Goal: Task Accomplishment & Management: Use online tool/utility

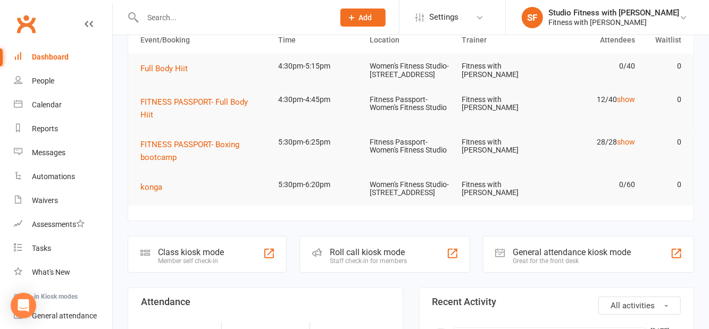
click at [193, 265] on div "Member self check-in" at bounding box center [191, 260] width 66 height 7
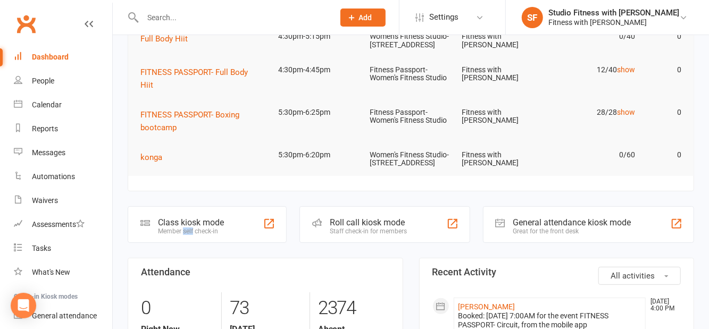
scroll to position [110, 0]
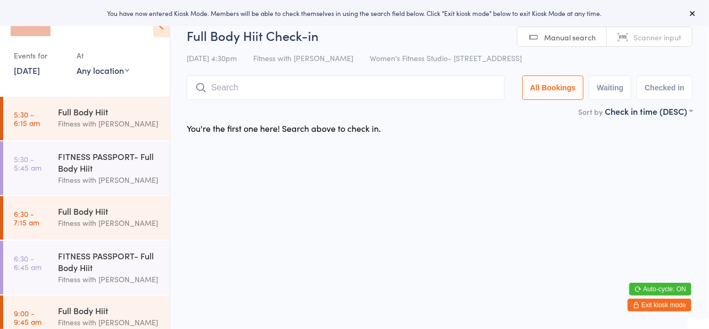
click at [104, 72] on select "Any location Women's Fitness Studio- 14 Madden Street, Aitkenvale Fitness Passp…" at bounding box center [103, 70] width 53 height 12
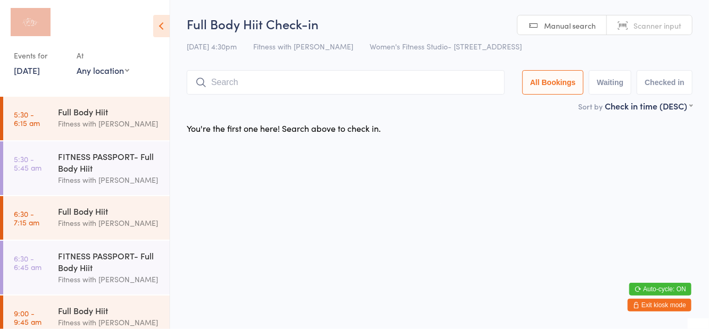
select select "1"
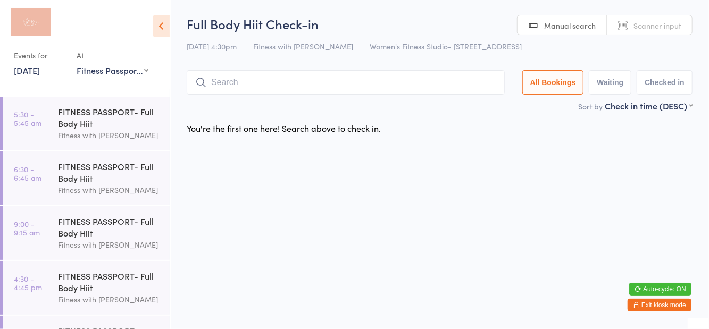
click at [440, 26] on h2 "Full Body Hiit Check-in" at bounding box center [440, 24] width 506 height 18
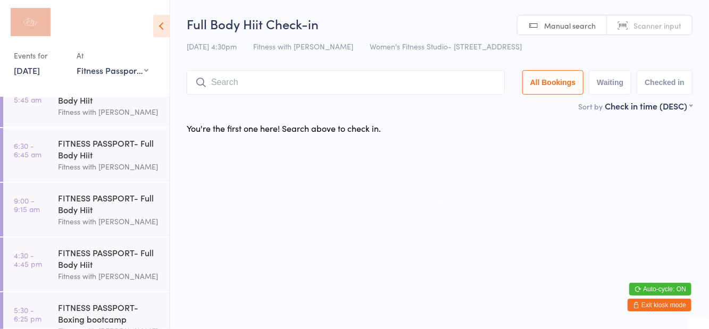
scroll to position [41, 0]
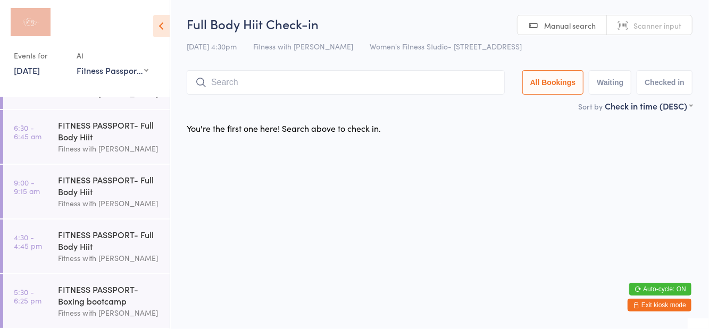
click at [42, 247] on link "4:30 - 4:45 pm FITNESS PASSPORT- Full Body Hiit Fitness with Zoe" at bounding box center [86, 247] width 167 height 54
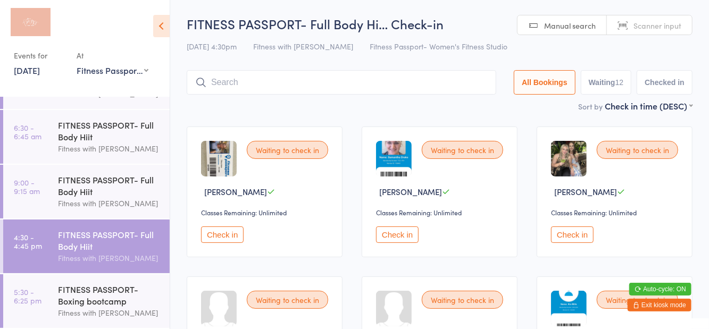
click at [607, 78] on button "Waiting 12" at bounding box center [606, 82] width 51 height 24
select select "0"
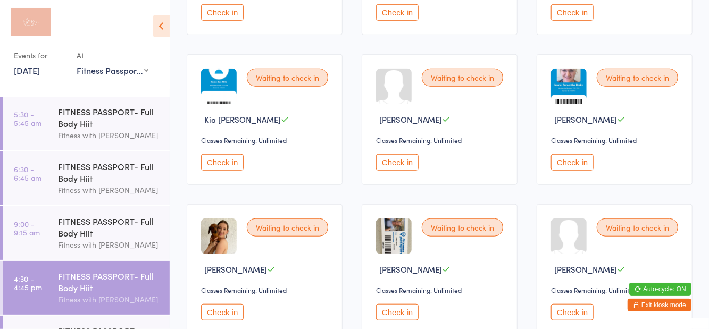
click at [567, 160] on button "Check in" at bounding box center [572, 162] width 43 height 16
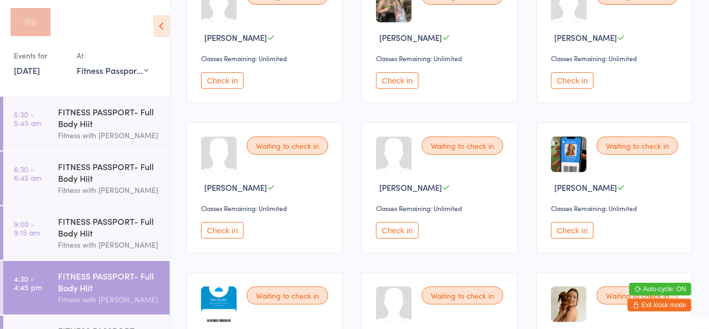
scroll to position [151, 0]
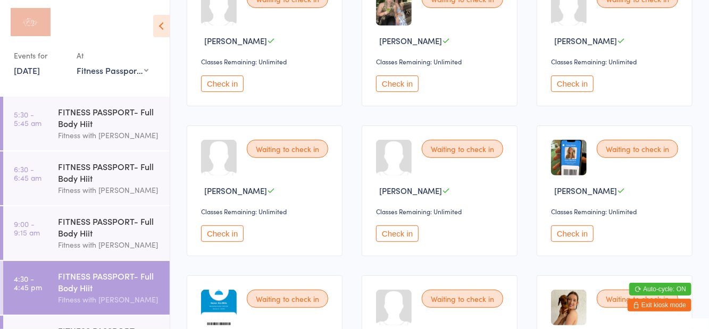
click at [581, 231] on button "Check in" at bounding box center [572, 234] width 43 height 16
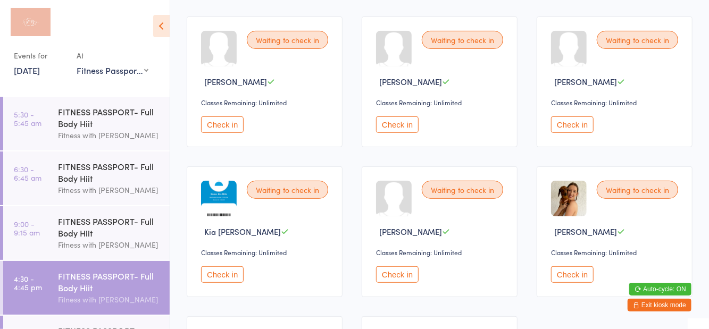
scroll to position [259, 0]
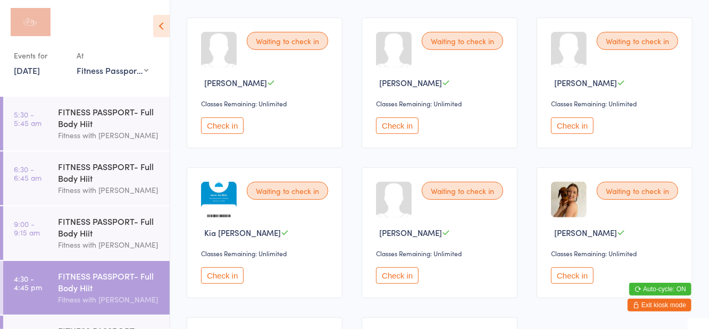
click at [568, 277] on button "Check in" at bounding box center [572, 276] width 43 height 16
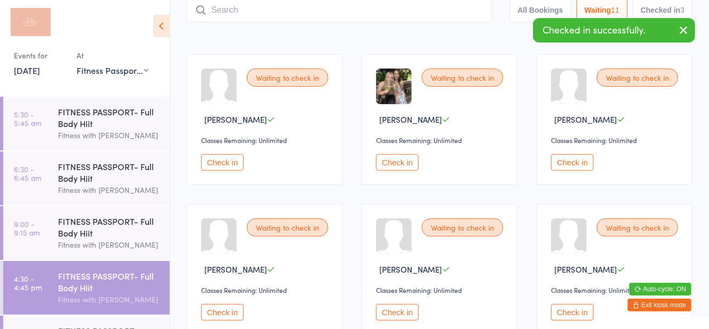
scroll to position [57, 0]
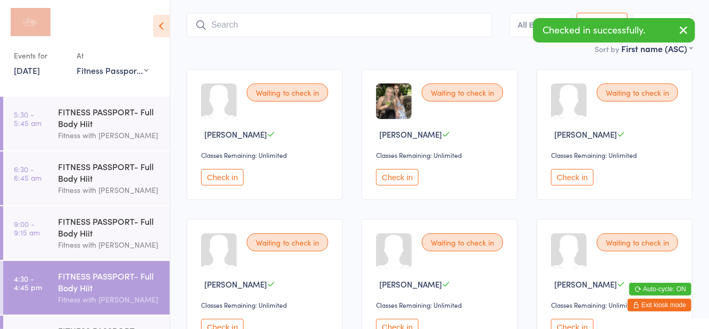
click at [398, 184] on button "Check in" at bounding box center [397, 177] width 43 height 16
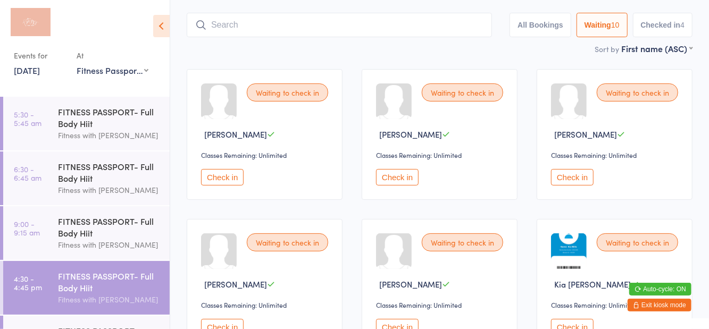
click at [580, 175] on button "Check in" at bounding box center [572, 177] width 43 height 16
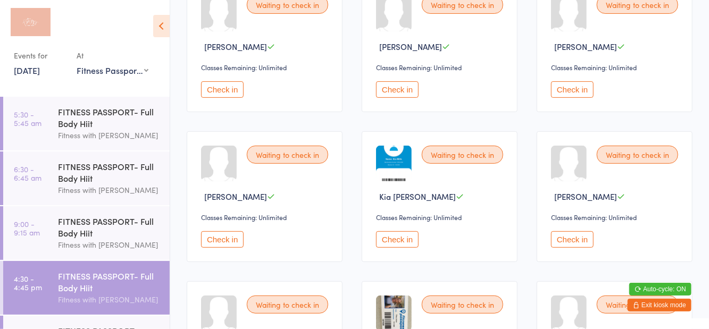
scroll to position [139, 0]
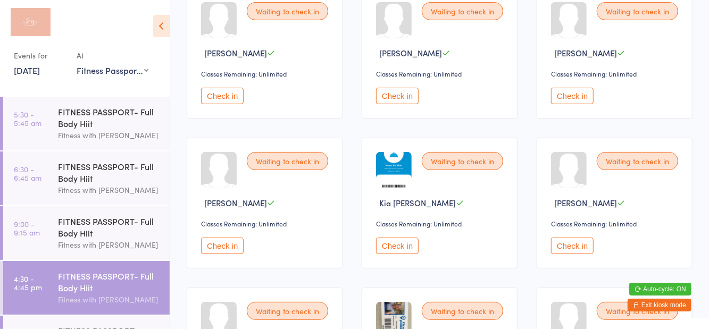
click at [584, 97] on button "Check in" at bounding box center [572, 96] width 43 height 16
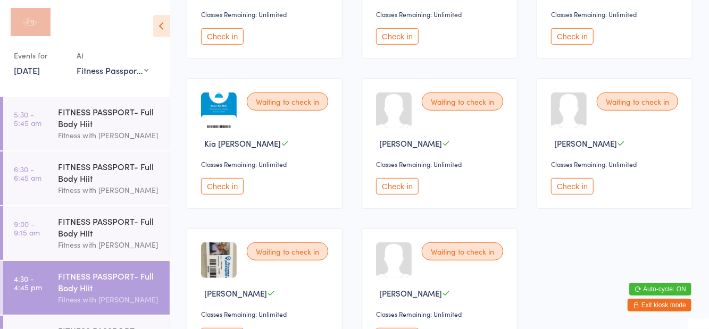
scroll to position [206, 0]
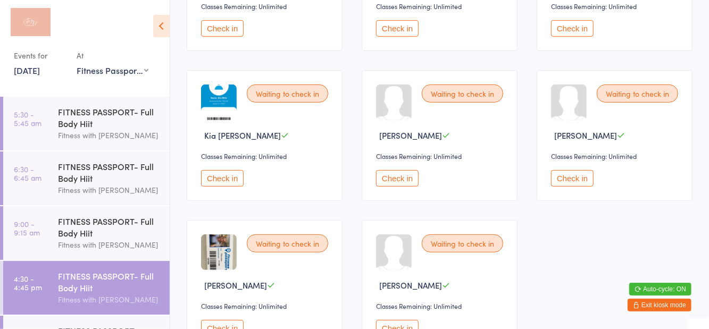
click at [406, 325] on button "Check in" at bounding box center [397, 328] width 43 height 16
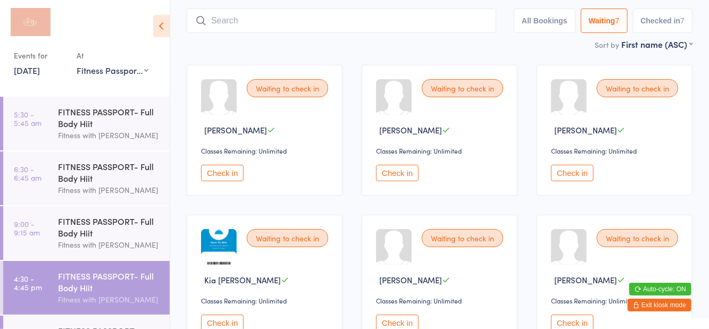
scroll to position [0, 0]
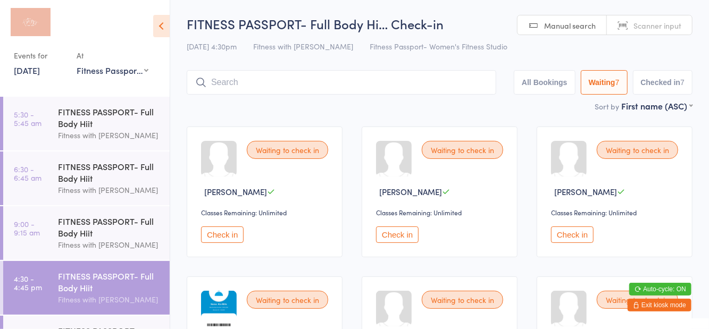
click at [230, 240] on button "Check in" at bounding box center [222, 235] width 43 height 16
click at [217, 239] on button "Check in" at bounding box center [222, 235] width 43 height 16
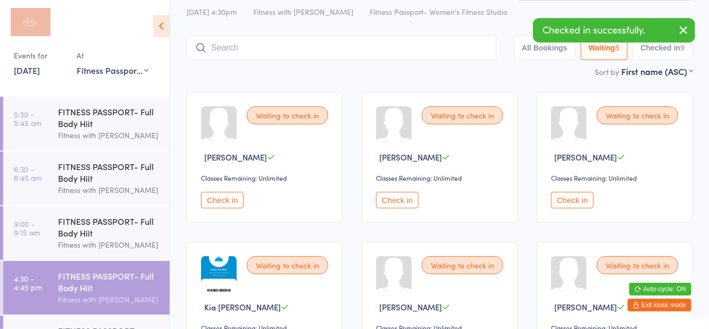
scroll to position [76, 0]
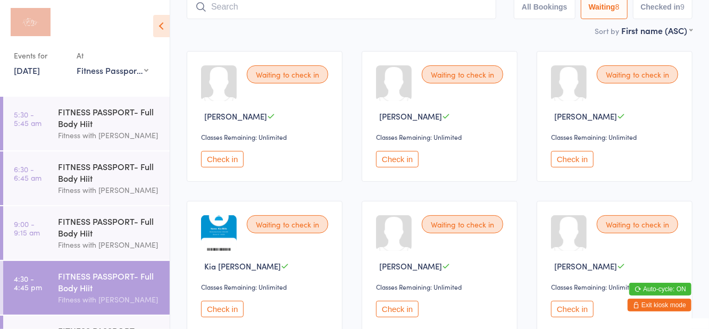
click at [224, 163] on button "Check in" at bounding box center [222, 159] width 43 height 16
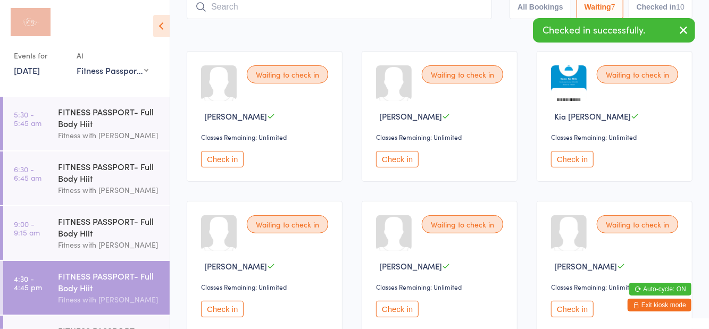
click at [225, 163] on button "Check in" at bounding box center [222, 159] width 43 height 16
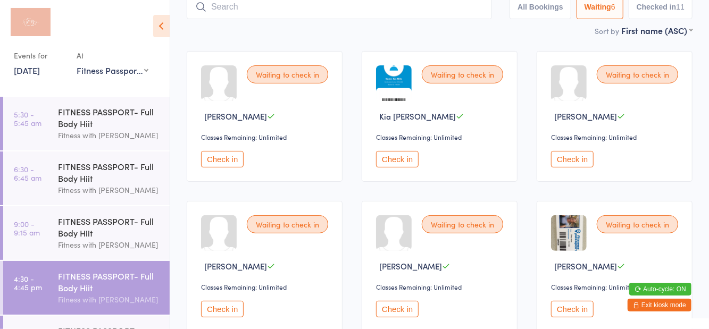
scroll to position [101, 0]
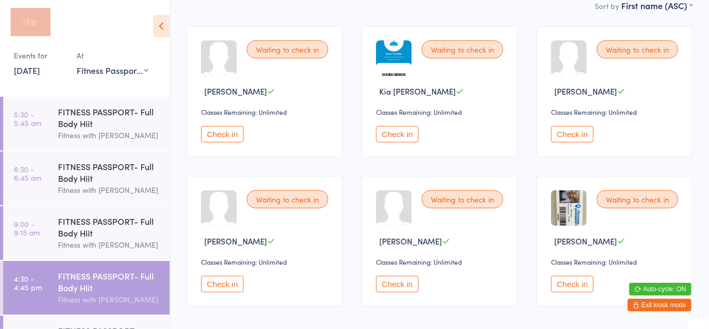
click at [576, 285] on button "Check in" at bounding box center [572, 284] width 43 height 16
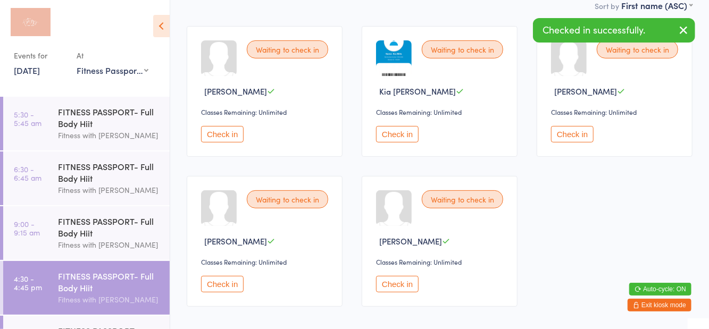
click at [398, 282] on button "Check in" at bounding box center [397, 284] width 43 height 16
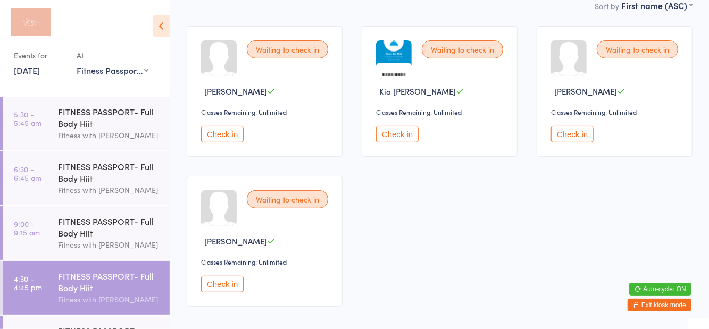
scroll to position [0, 0]
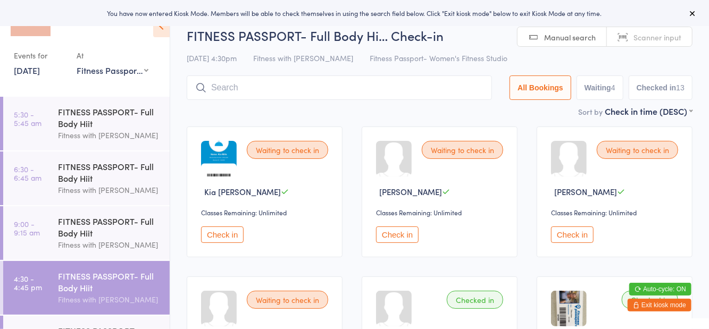
click at [600, 90] on button "Waiting 4" at bounding box center [600, 88] width 47 height 24
select select "0"
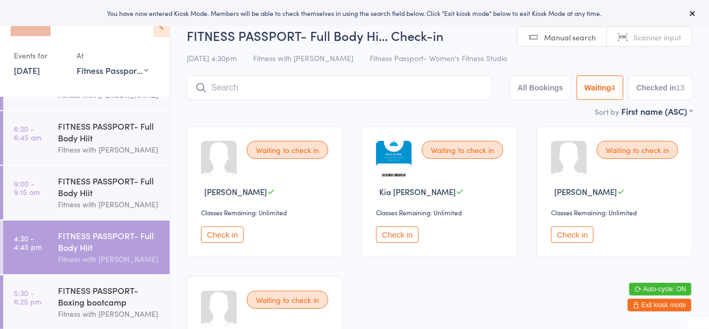
scroll to position [41, 0]
click at [89, 297] on div "FITNESS PASSPORT- Boxing bootcamp" at bounding box center [109, 295] width 103 height 23
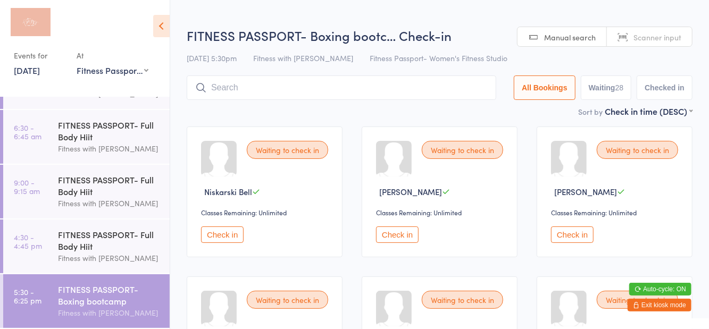
click at [492, 44] on h2 "FITNESS PASSPORT- Boxing bootc… Check-in" at bounding box center [440, 36] width 506 height 18
click at [655, 308] on button "Exit kiosk mode" at bounding box center [660, 305] width 64 height 13
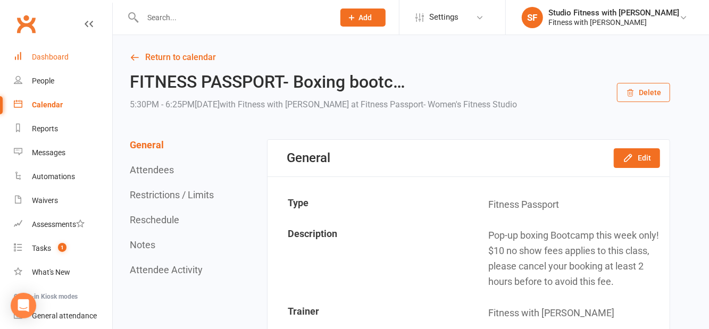
click at [38, 68] on link "Dashboard" at bounding box center [63, 57] width 98 height 24
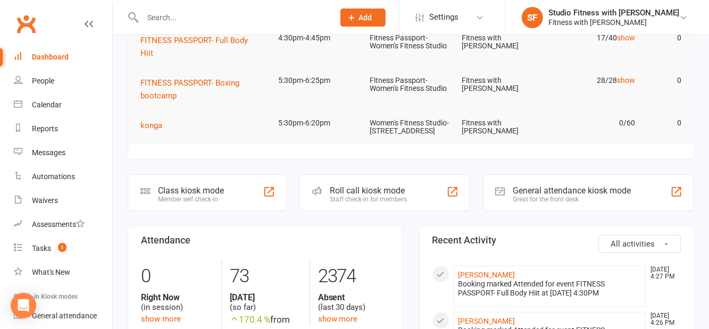
scroll to position [179, 0]
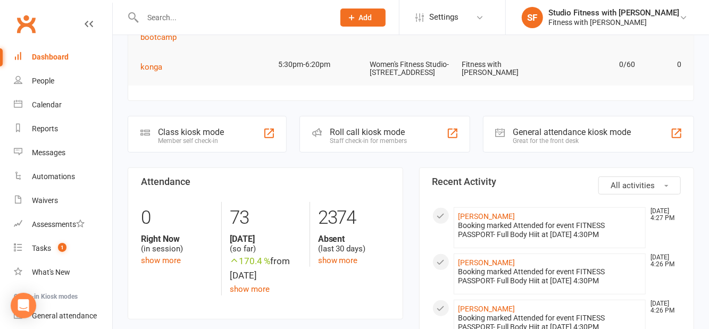
click at [173, 145] on div "Member self check-in" at bounding box center [191, 140] width 66 height 7
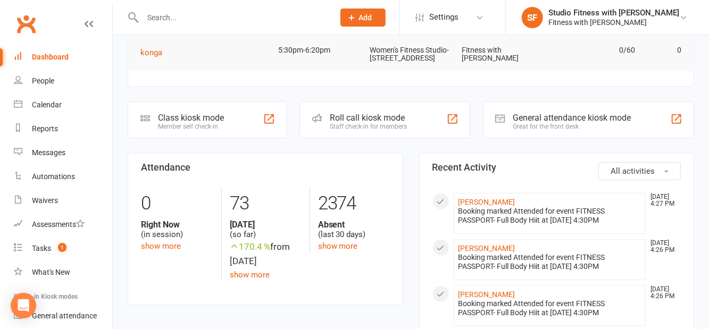
scroll to position [230, 0]
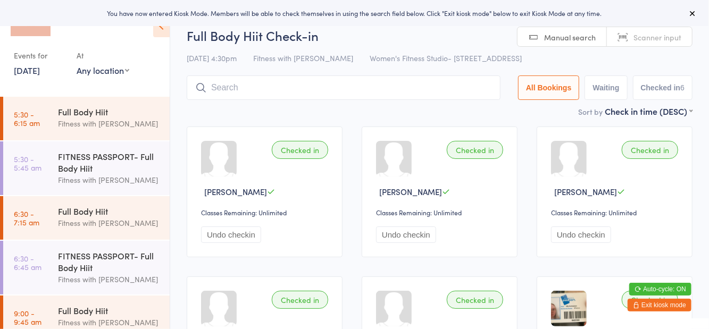
click at [106, 73] on select "Any location Women's Fitness Studio- [STREET_ADDRESS], [GEOGRAPHIC_DATA] Fitnes…" at bounding box center [103, 70] width 53 height 12
select select "1"
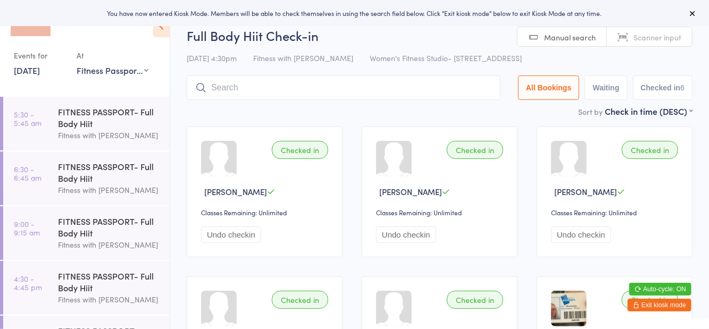
click at [427, 69] on div "Full Body Hiit Check-in [DATE] 4:30pm Fitness with [PERSON_NAME] Women's Fitnes…" at bounding box center [440, 66] width 506 height 79
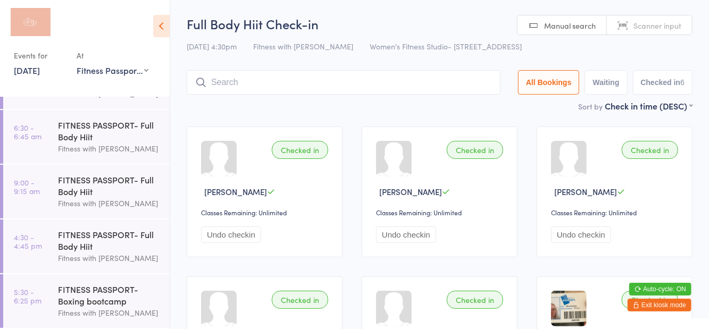
click at [66, 245] on div "FITNESS PASSPORT- Full Body Hiit" at bounding box center [109, 240] width 103 height 23
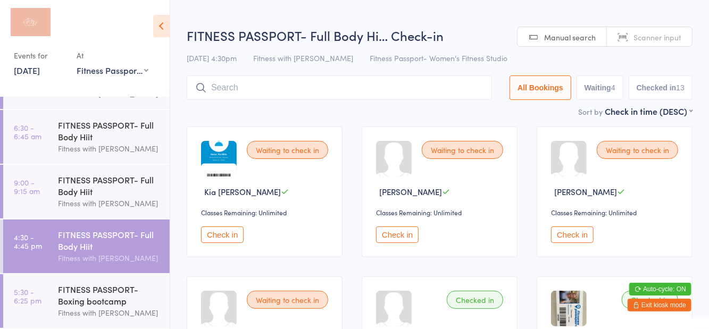
click at [610, 99] on button "Waiting 4" at bounding box center [600, 88] width 47 height 24
select select "0"
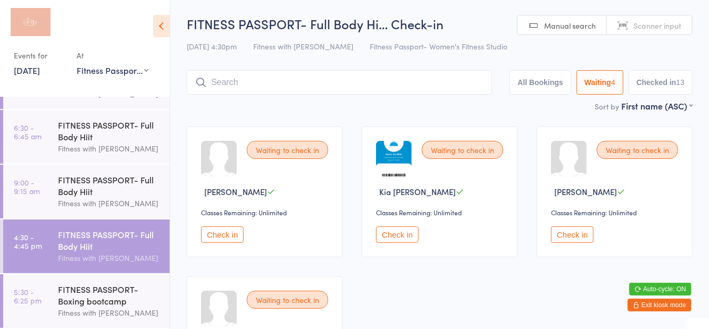
click at [581, 233] on button "Check in" at bounding box center [572, 235] width 43 height 16
click at [573, 228] on button "Check in" at bounding box center [572, 235] width 43 height 16
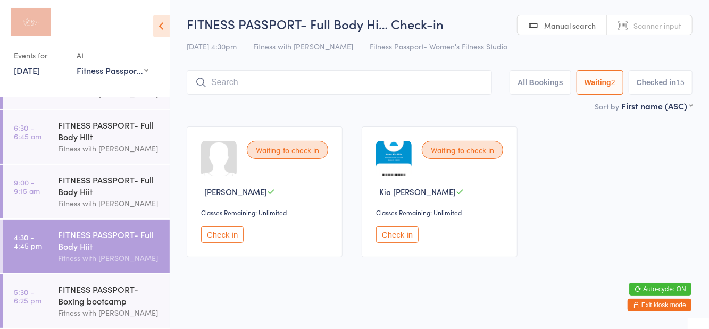
click at [238, 237] on button "Check in" at bounding box center [222, 235] width 43 height 16
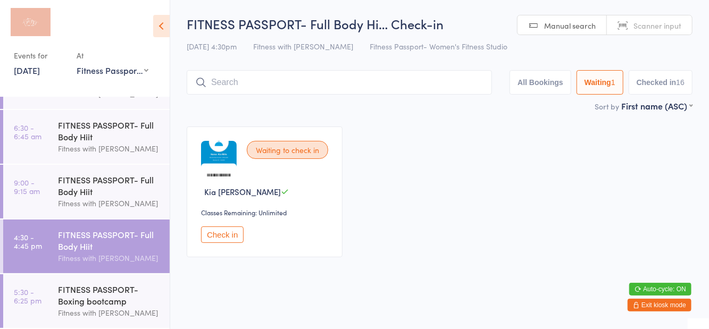
click at [120, 297] on div "FITNESS PASSPORT- Boxing bootcamp" at bounding box center [109, 295] width 103 height 23
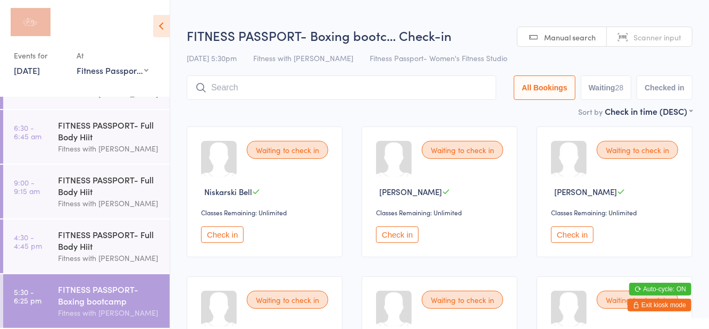
click at [610, 94] on button "Waiting 28" at bounding box center [606, 88] width 51 height 24
select select "0"
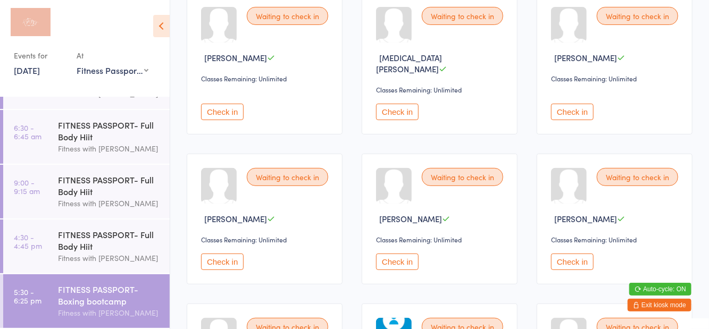
scroll to position [136, 0]
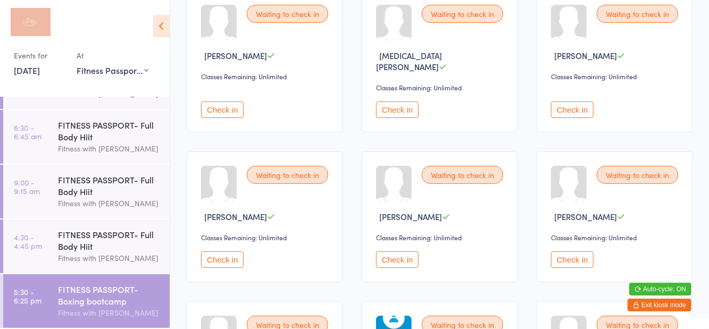
click at [400, 252] on button "Check in" at bounding box center [397, 260] width 43 height 16
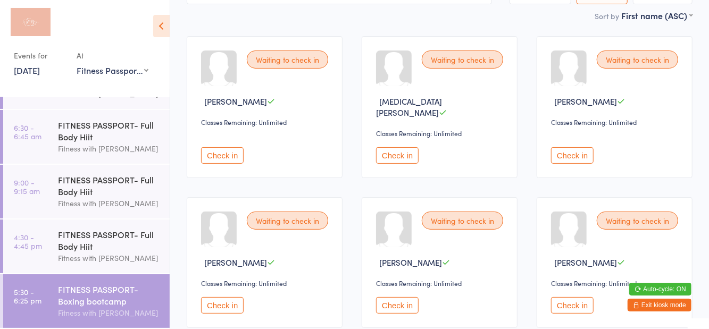
scroll to position [92, 0]
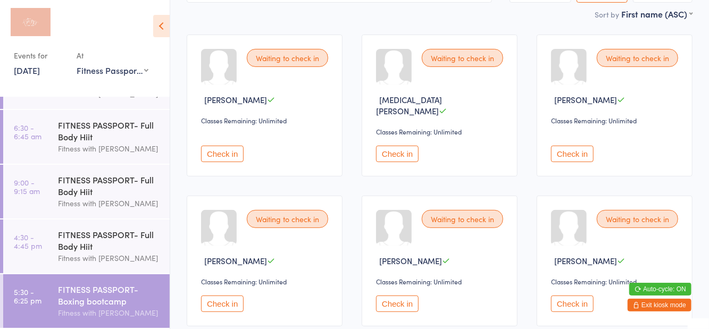
click at [558, 146] on button "Check in" at bounding box center [572, 154] width 43 height 16
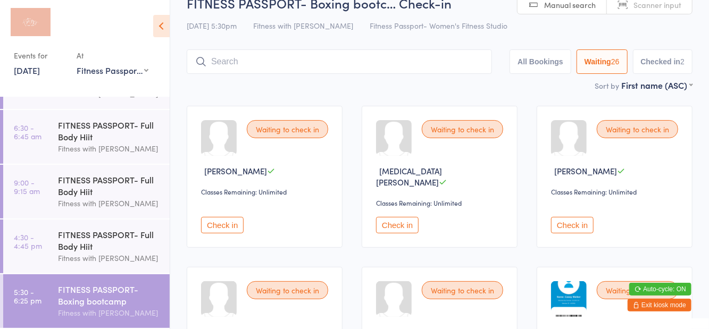
scroll to position [0, 0]
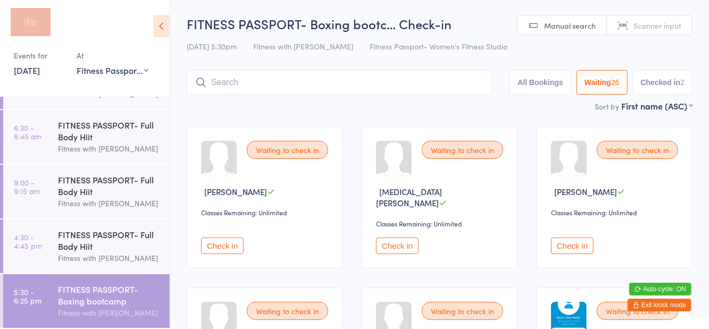
click at [295, 83] on input "search" at bounding box center [339, 82] width 305 height 24
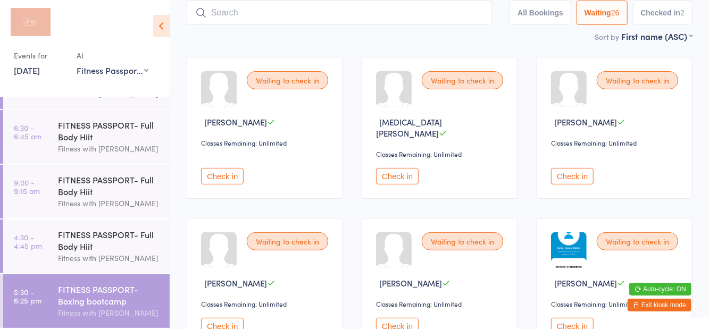
scroll to position [71, 0]
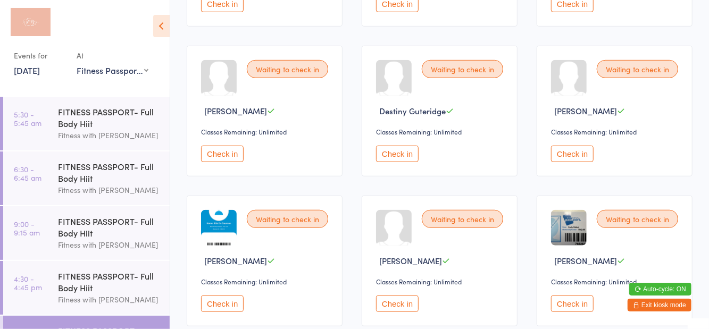
scroll to position [401, 0]
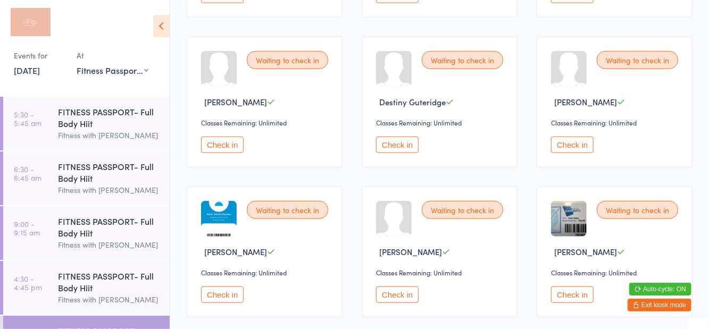
click at [282, 254] on div "Waiting to check in [PERSON_NAME] Classes Remaining: Unlimited Check in" at bounding box center [265, 252] width 156 height 131
click at [232, 287] on button "Check in" at bounding box center [222, 295] width 43 height 16
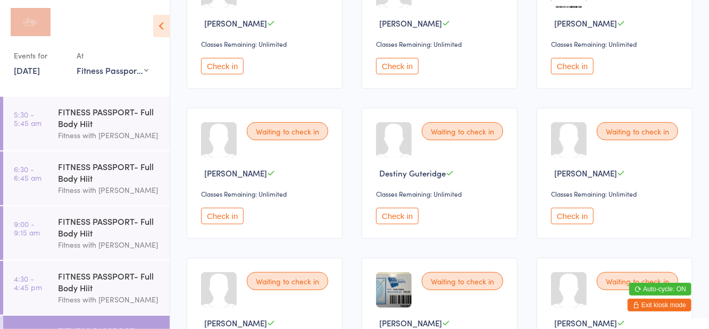
scroll to position [329, 0]
click at [570, 72] on div "Waiting to check in [PERSON_NAME] Classes Remaining: Unlimited Check in" at bounding box center [615, 24] width 156 height 131
click at [564, 41] on div "Waiting to check in [PERSON_NAME] Classes Remaining: Unlimited Check in" at bounding box center [615, 24] width 156 height 131
click at [568, 62] on button "Check in" at bounding box center [572, 67] width 43 height 16
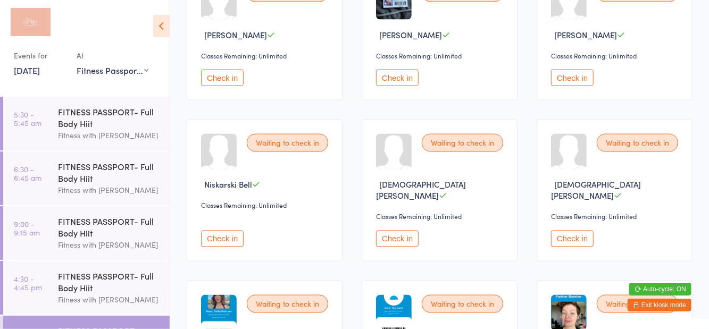
scroll to position [911, 0]
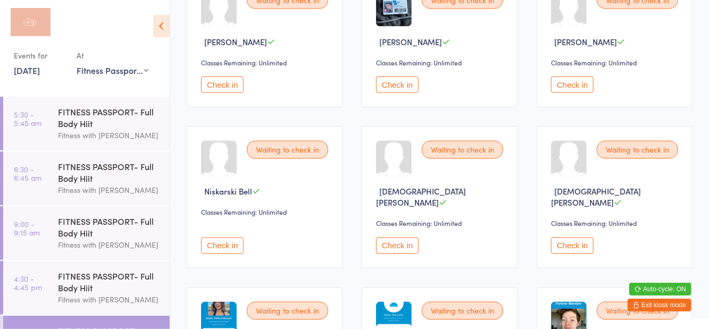
click at [217, 238] on button "Check in" at bounding box center [222, 246] width 43 height 16
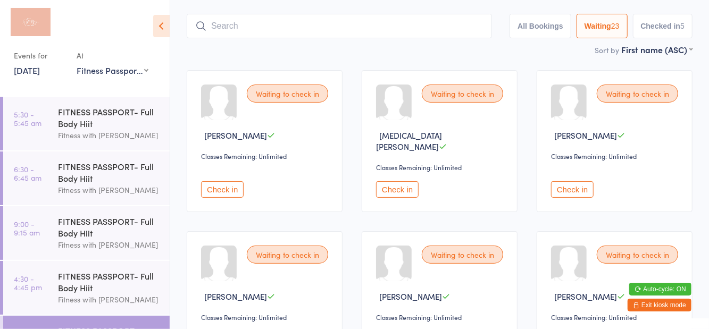
scroll to position [62, 0]
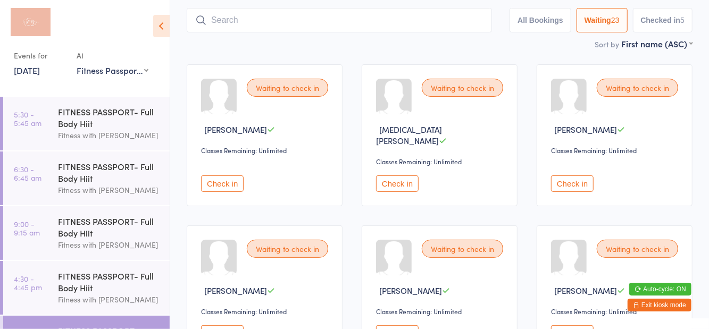
click at [228, 328] on button "Check in" at bounding box center [222, 334] width 43 height 16
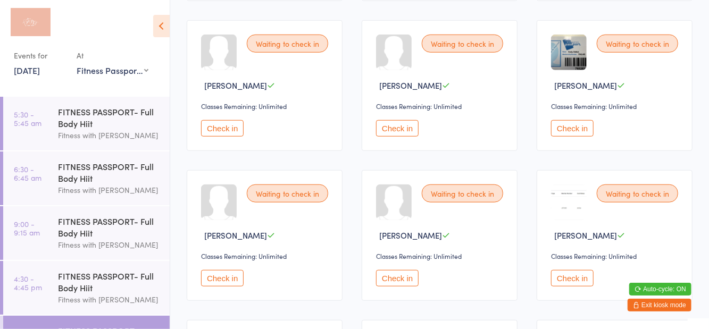
scroll to position [421, 0]
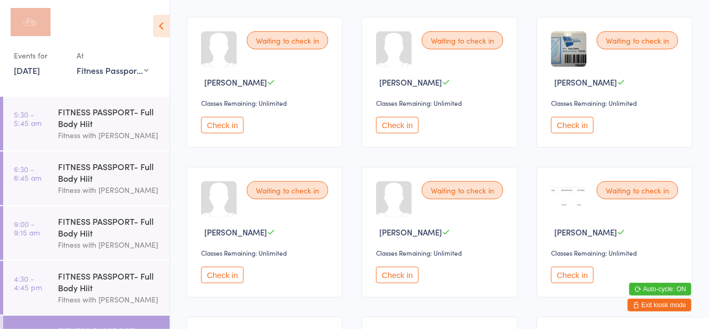
click at [222, 270] on button "Check in" at bounding box center [222, 275] width 43 height 16
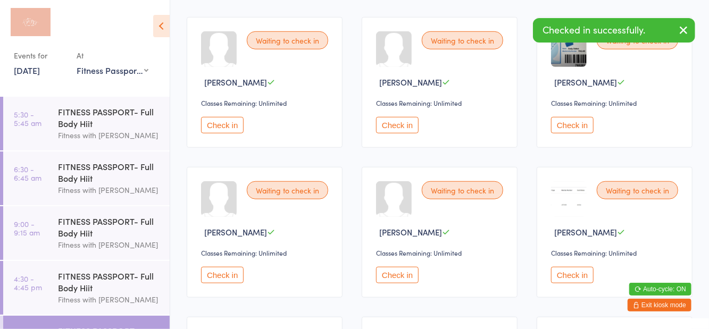
click at [551, 269] on button "Check in" at bounding box center [572, 275] width 43 height 16
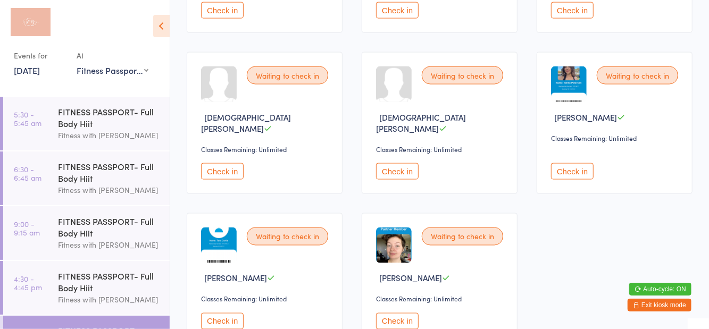
scroll to position [848, 0]
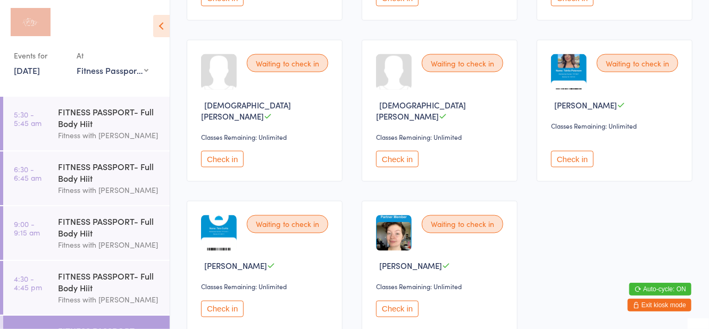
click at [409, 301] on button "Check in" at bounding box center [397, 309] width 43 height 16
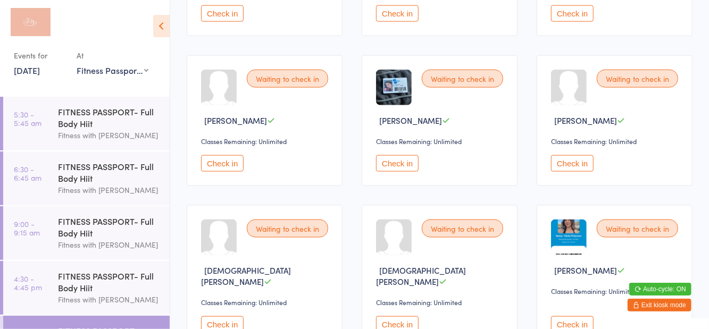
scroll to position [669, 0]
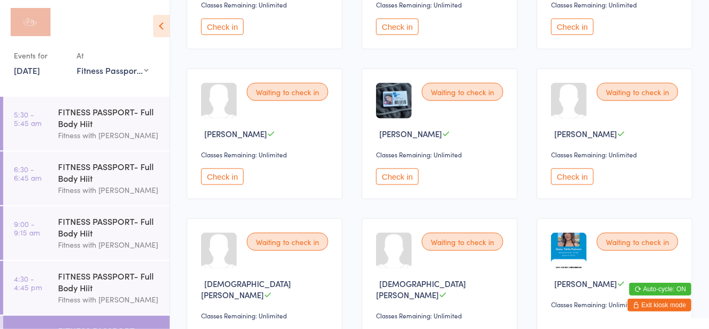
click at [573, 169] on button "Check in" at bounding box center [572, 177] width 43 height 16
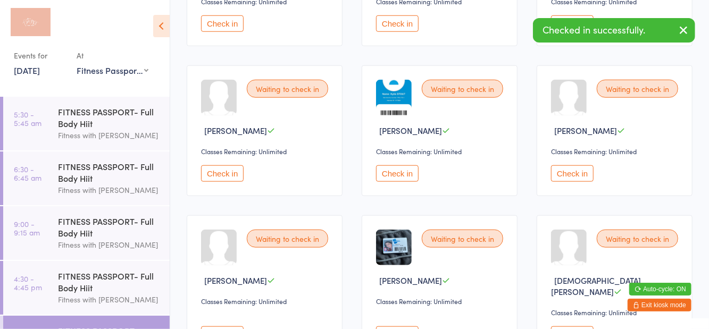
scroll to position [512, 0]
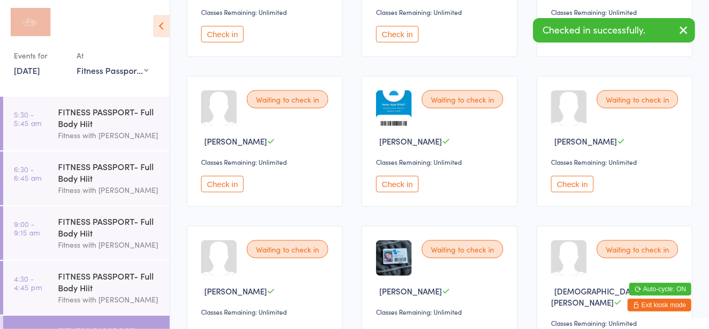
click at [564, 176] on button "Check in" at bounding box center [572, 184] width 43 height 16
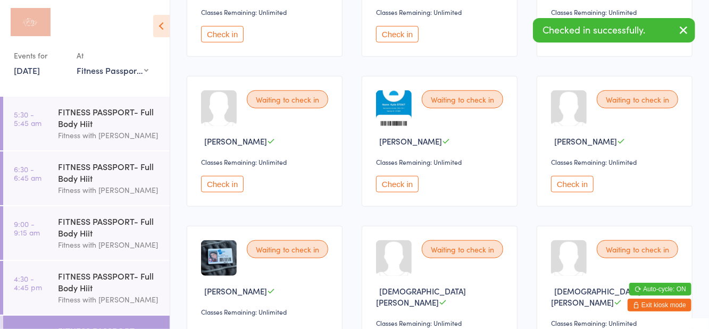
click at [398, 177] on button "Check in" at bounding box center [397, 184] width 43 height 16
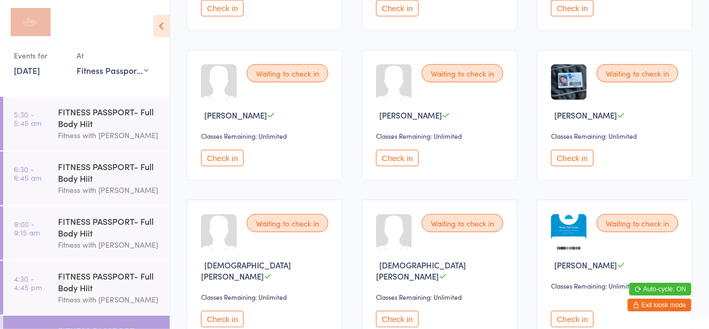
scroll to position [549, 0]
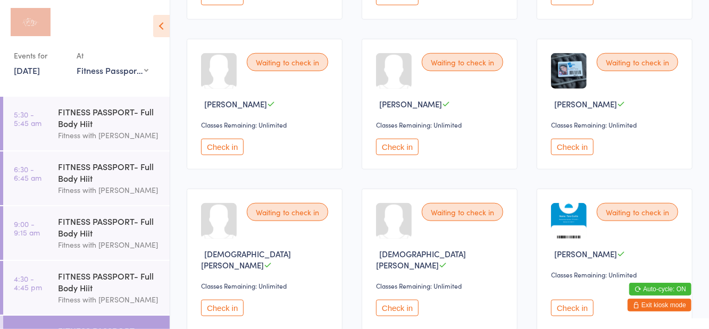
click at [581, 300] on button "Check in" at bounding box center [572, 308] width 43 height 16
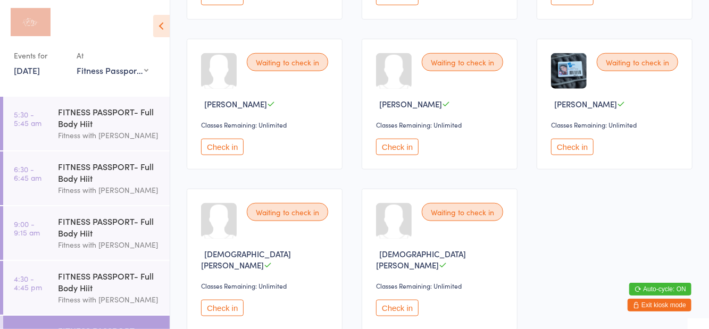
click at [398, 139] on button "Check in" at bounding box center [397, 147] width 43 height 16
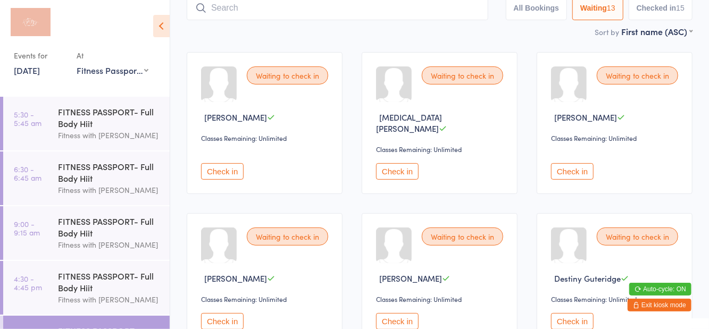
scroll to position [77, 0]
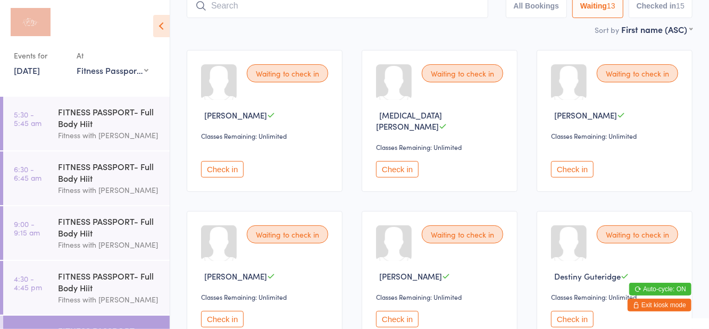
click at [387, 164] on button "Check in" at bounding box center [397, 169] width 43 height 16
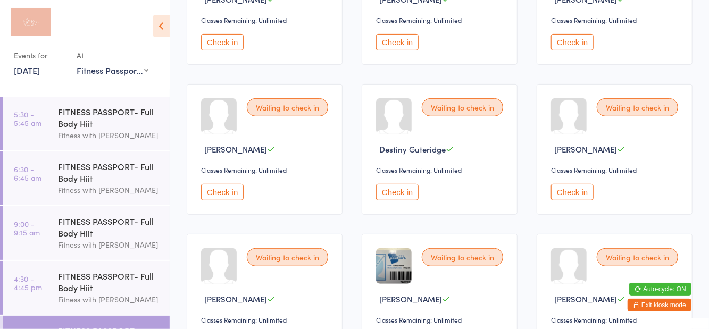
scroll to position [193, 0]
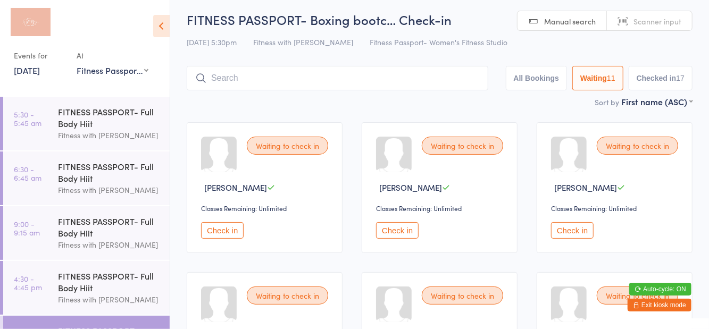
scroll to position [0, 0]
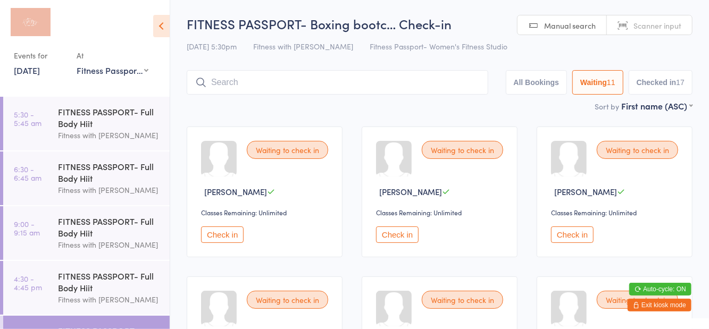
click at [667, 79] on button "Checked in 17" at bounding box center [661, 82] width 64 height 24
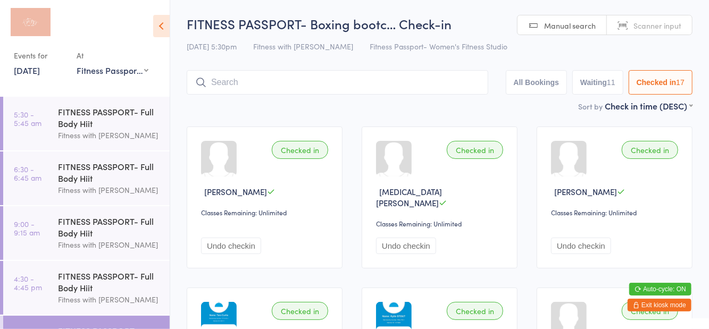
click at [552, 82] on button "All Bookings" at bounding box center [537, 82] width 62 height 24
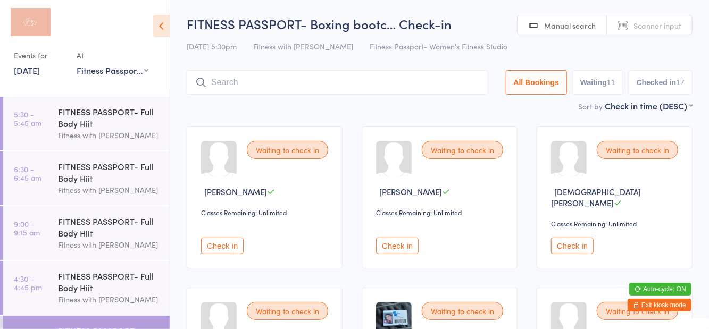
click at [397, 82] on input "search" at bounding box center [338, 82] width 302 height 24
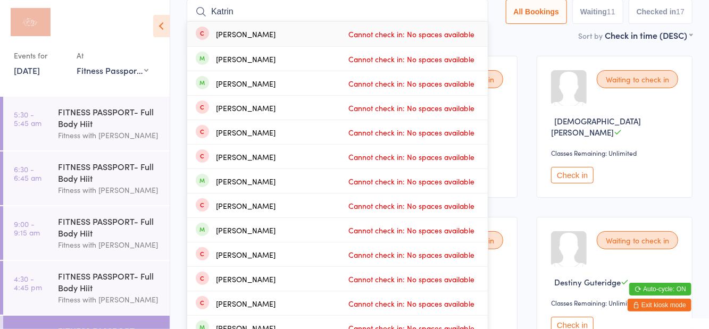
type input "[PERSON_NAME]"
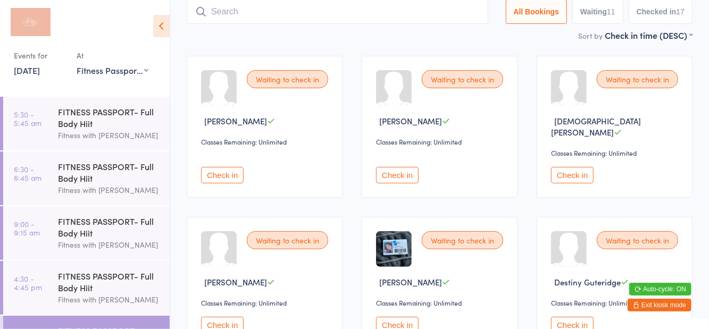
click at [601, 10] on button "Waiting 11" at bounding box center [597, 11] width 51 height 24
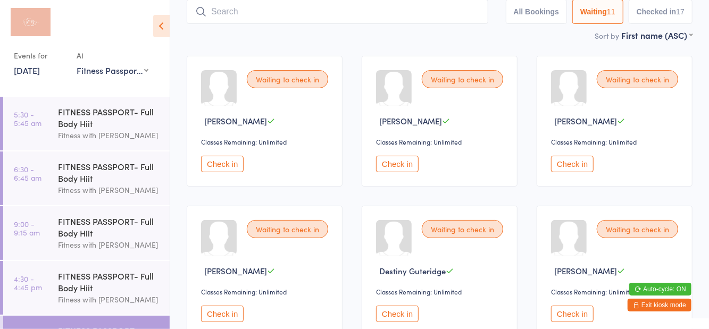
click at [235, 163] on button "Check in" at bounding box center [222, 164] width 43 height 16
click at [236, 162] on button "Check in" at bounding box center [222, 164] width 43 height 16
click at [224, 317] on button "Check in" at bounding box center [222, 314] width 43 height 16
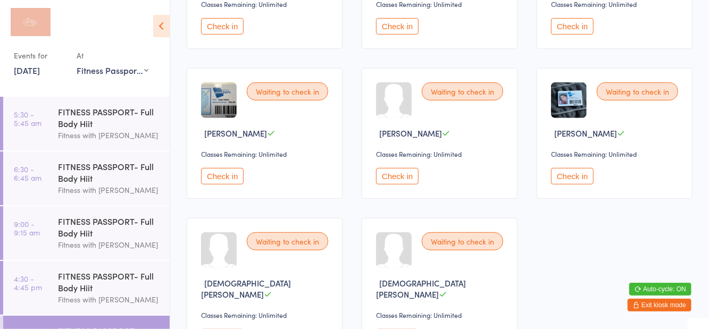
scroll to position [214, 0]
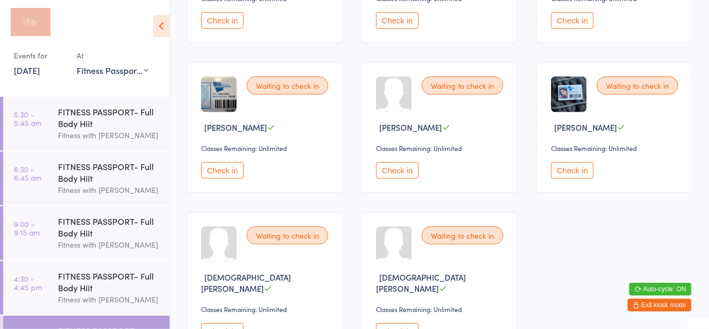
click at [231, 323] on button "Check in" at bounding box center [222, 331] width 43 height 16
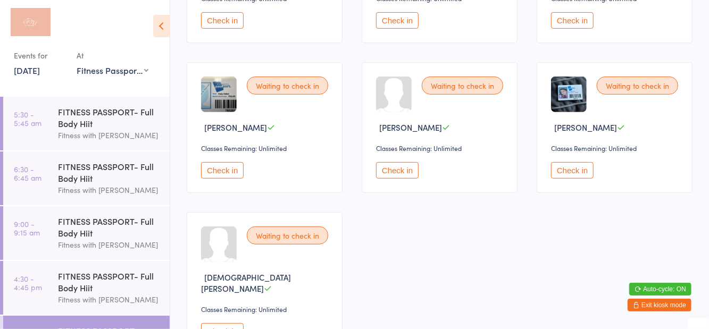
click at [220, 326] on button "Check in" at bounding box center [222, 331] width 43 height 16
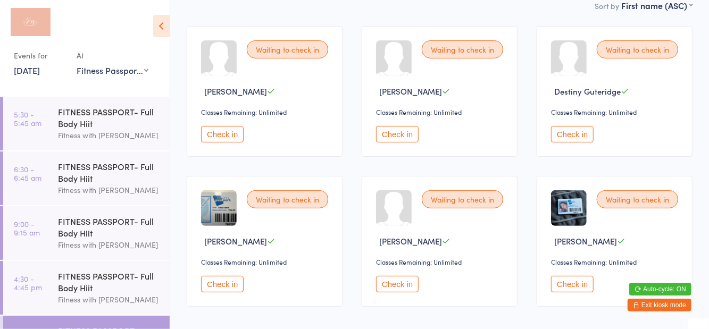
scroll to position [0, 0]
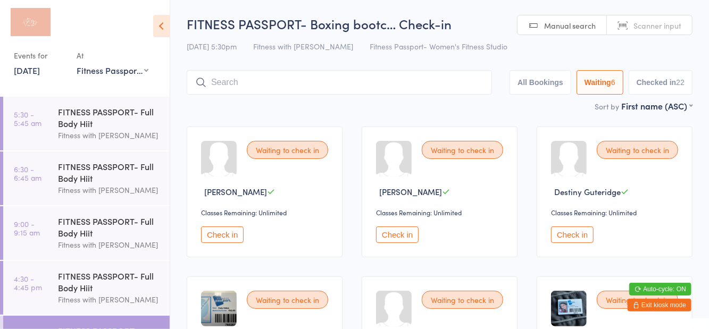
click at [401, 234] on button "Check in" at bounding box center [397, 235] width 43 height 16
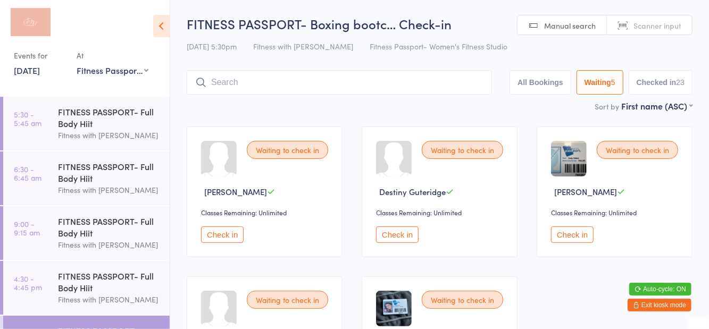
click at [564, 240] on button "Check in" at bounding box center [572, 235] width 43 height 16
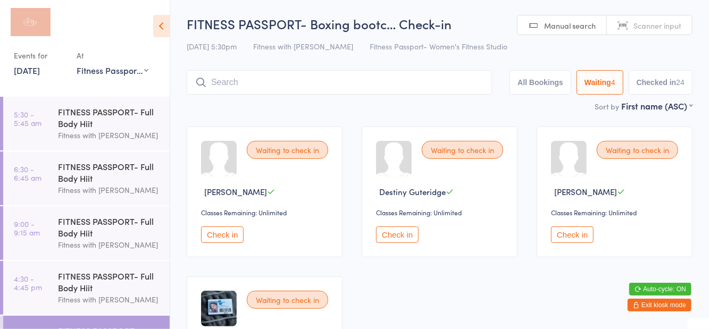
click at [224, 242] on button "Check in" at bounding box center [222, 235] width 43 height 16
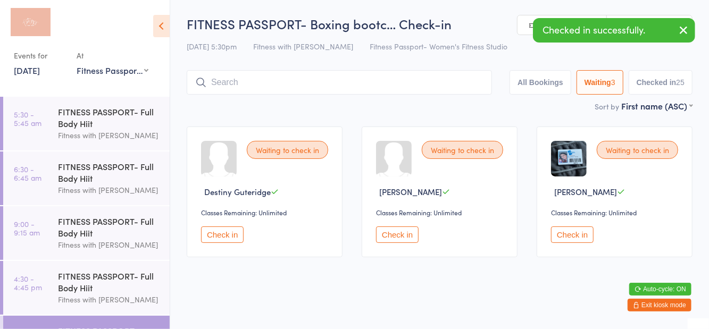
click at [301, 159] on div "Waiting to check in Destiny Guteridge Classes Remaining: Unlimited Check in" at bounding box center [265, 192] width 156 height 131
click at [239, 234] on button "Check in" at bounding box center [222, 235] width 43 height 16
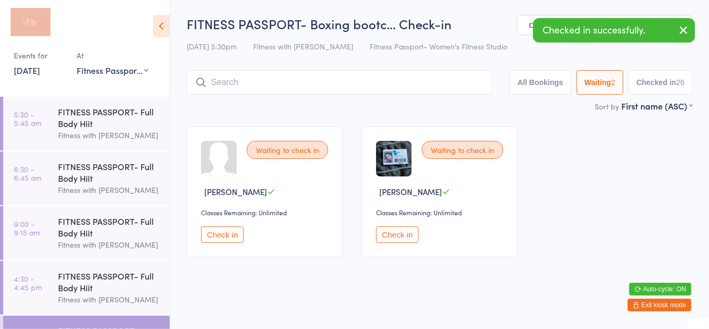
click at [226, 235] on button "Check in" at bounding box center [222, 235] width 43 height 16
